Goal: Browse casually: Explore the website without a specific task or goal

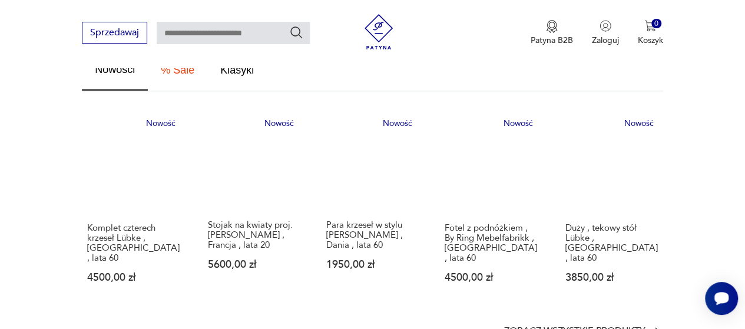
scroll to position [726, 0]
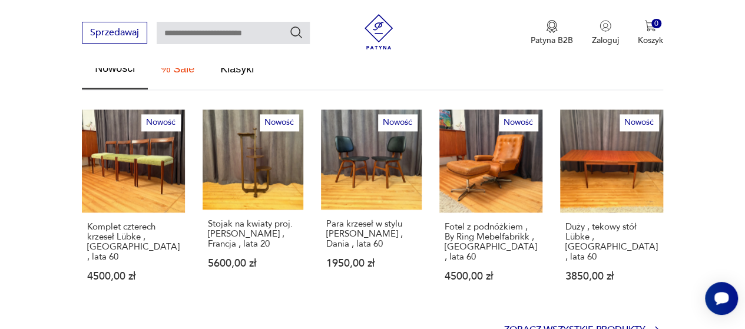
click at [622, 326] on p "Zobacz wszystkie produkty" at bounding box center [574, 330] width 141 height 8
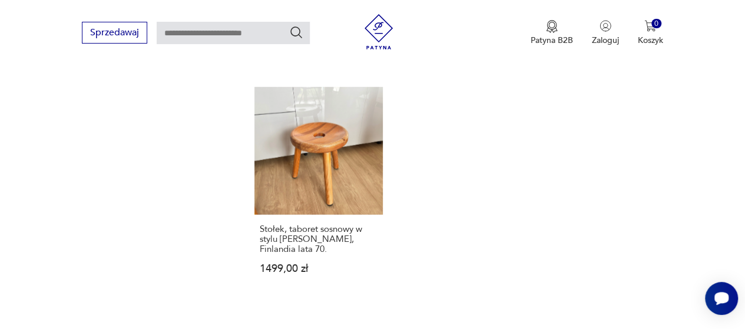
scroll to position [1450, 0]
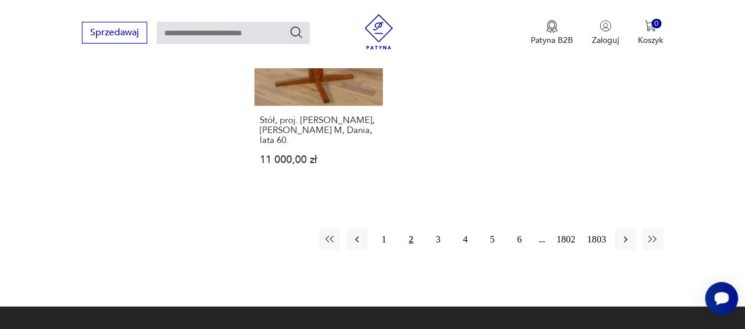
scroll to position [1548, 0]
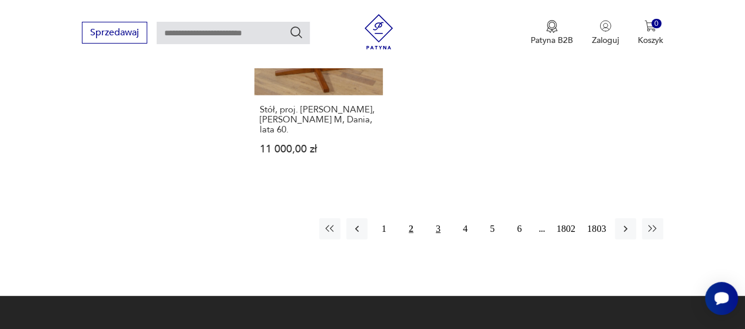
click at [437, 219] on button "3" at bounding box center [438, 229] width 21 height 21
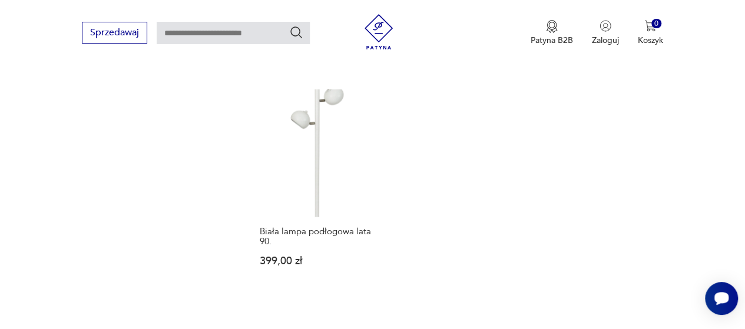
scroll to position [1458, 0]
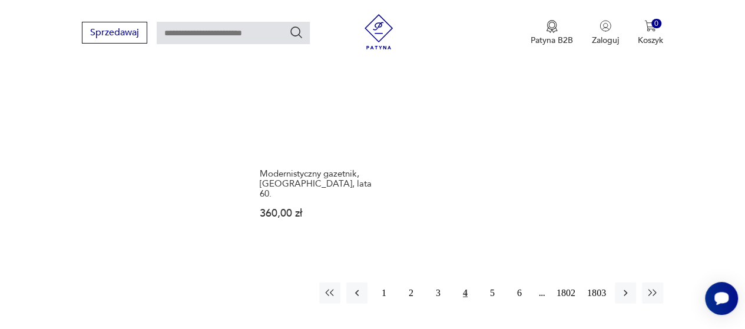
scroll to position [1515, 0]
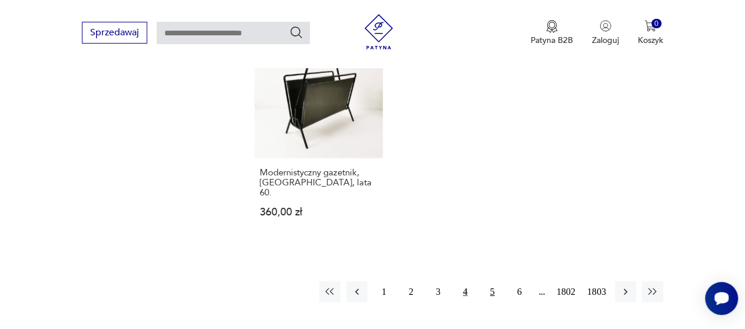
click at [491, 282] on button "5" at bounding box center [492, 292] width 21 height 21
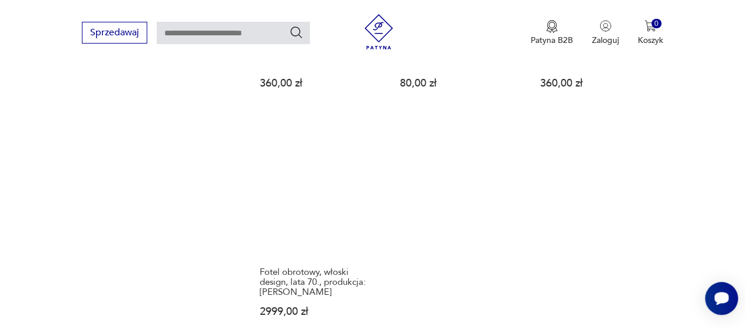
scroll to position [1475, 0]
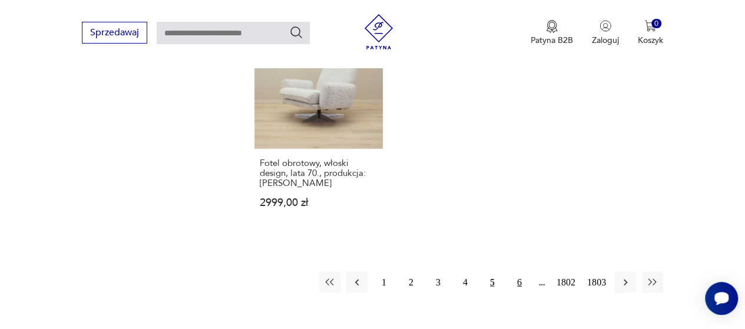
click at [524, 272] on button "6" at bounding box center [519, 282] width 21 height 21
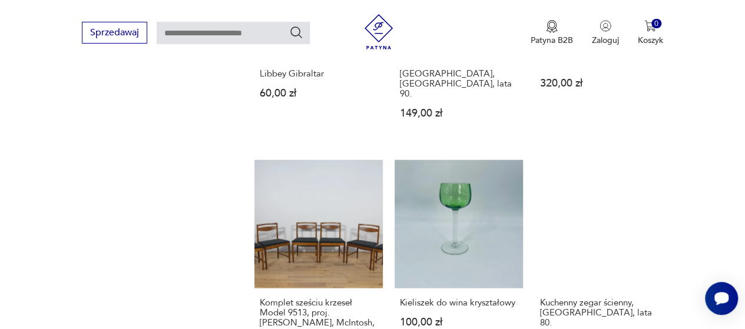
scroll to position [1405, 0]
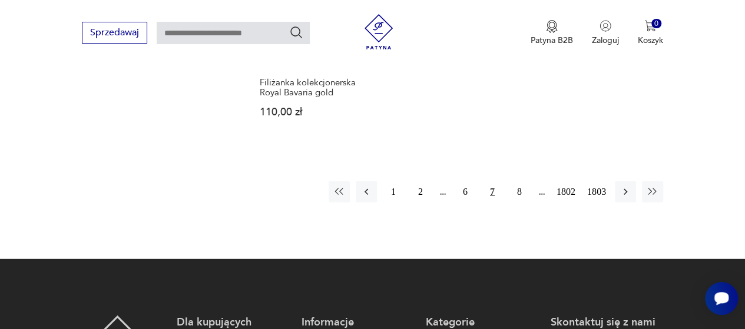
scroll to position [1570, 0]
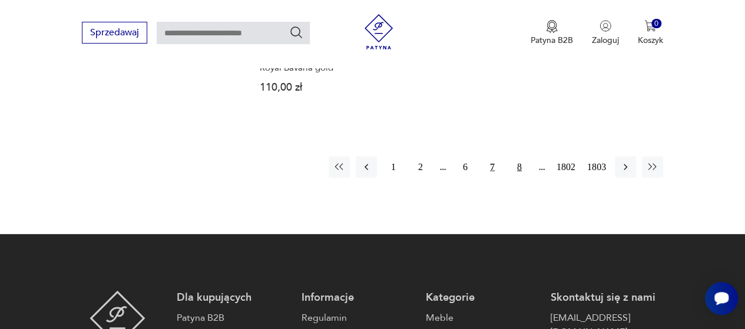
click at [517, 161] on button "8" at bounding box center [519, 167] width 21 height 21
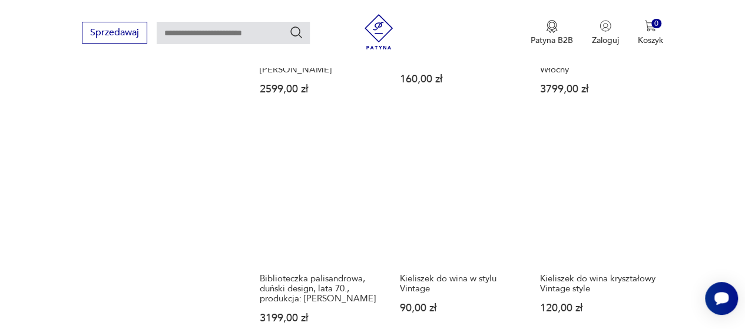
scroll to position [1429, 0]
